Goal: Task Accomplishment & Management: Manage account settings

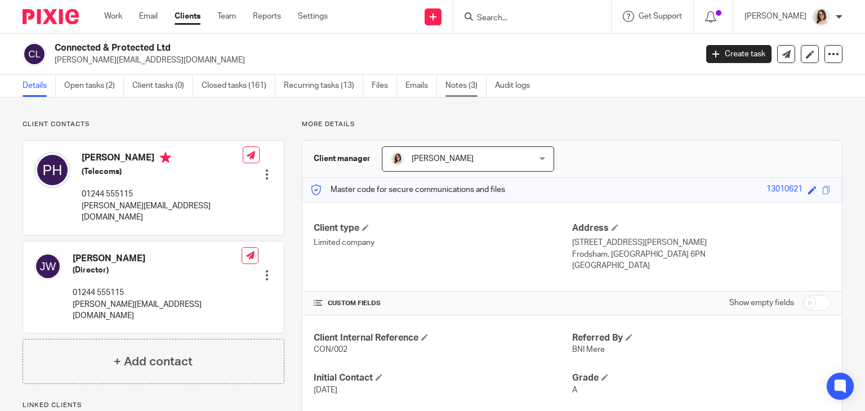
click at [466, 85] on link "Notes (3)" at bounding box center [466, 86] width 41 height 22
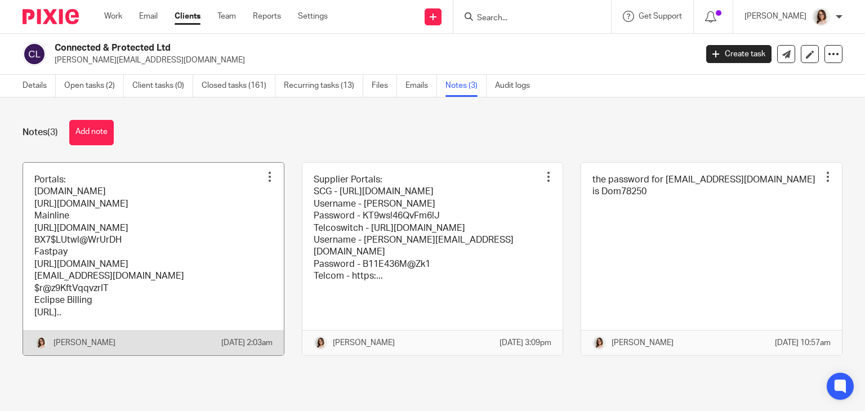
click at [159, 220] on link at bounding box center [153, 259] width 261 height 193
